Goal: Navigation & Orientation: Understand site structure

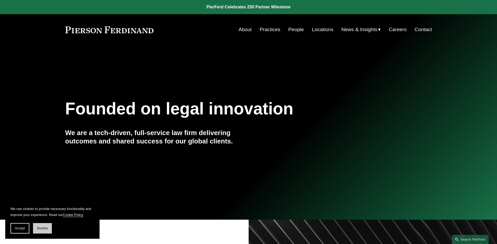
click at [44, 229] on span "Decline" at bounding box center [42, 228] width 11 height 4
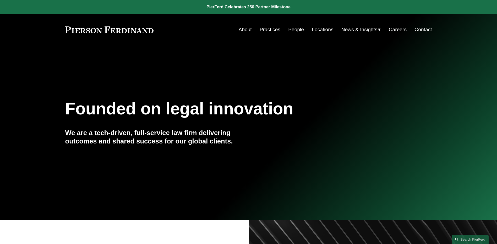
click at [302, 29] on nav "About Practices People Locations News & Insights News Insights Blogs Careers Co…" at bounding box center [334, 30] width 193 height 10
click at [299, 29] on link "People" at bounding box center [296, 30] width 16 height 10
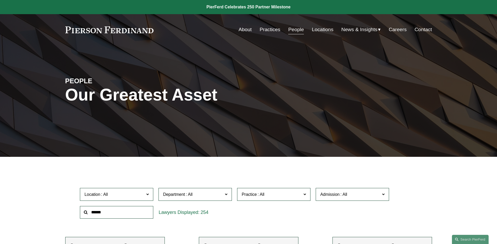
click at [0, 0] on span "News" at bounding box center [0, 0] width 0 height 0
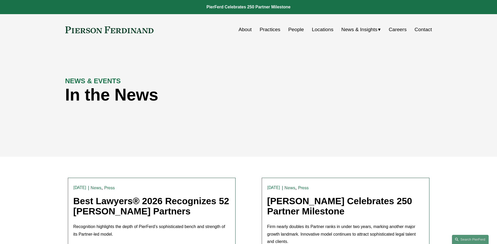
click at [0, 0] on span "Insights" at bounding box center [0, 0] width 0 height 0
